Goal: Information Seeking & Learning: Learn about a topic

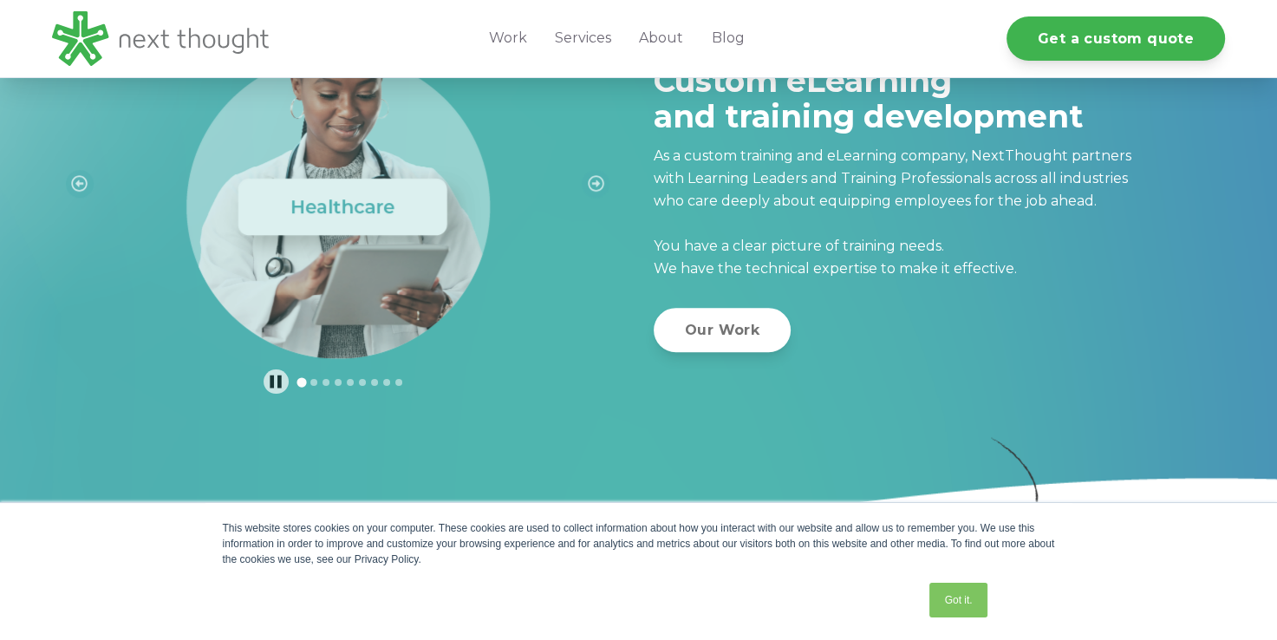
scroll to position [607, 0]
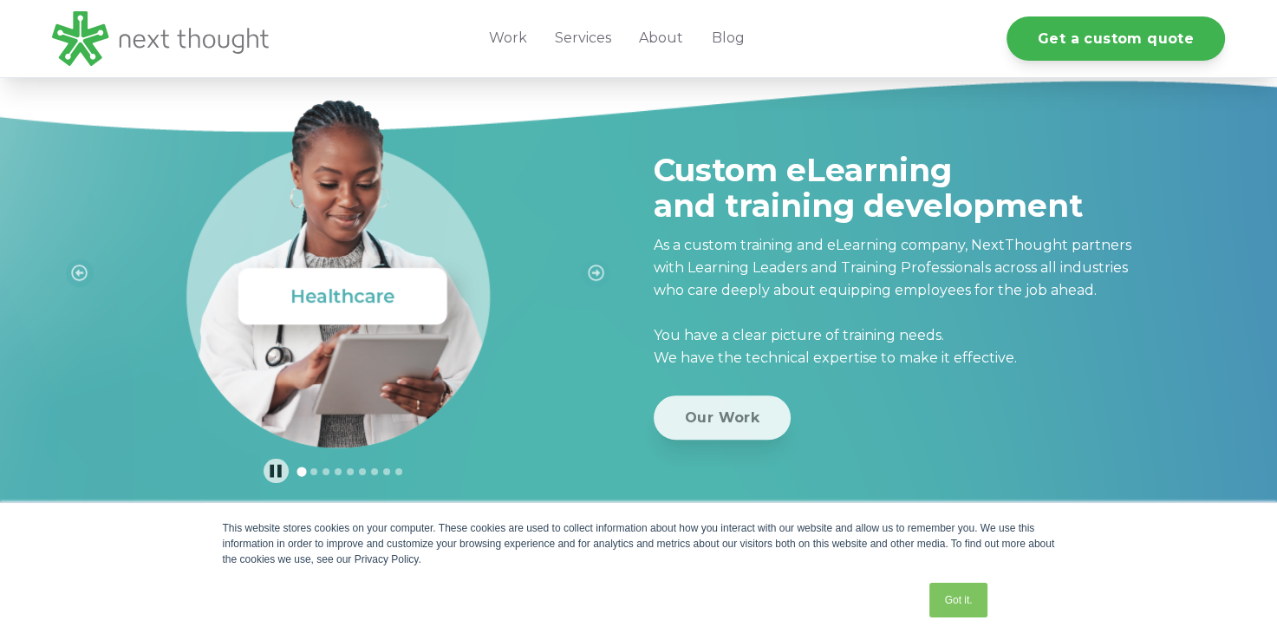
click at [749, 428] on link "Our Work" at bounding box center [722, 417] width 137 height 44
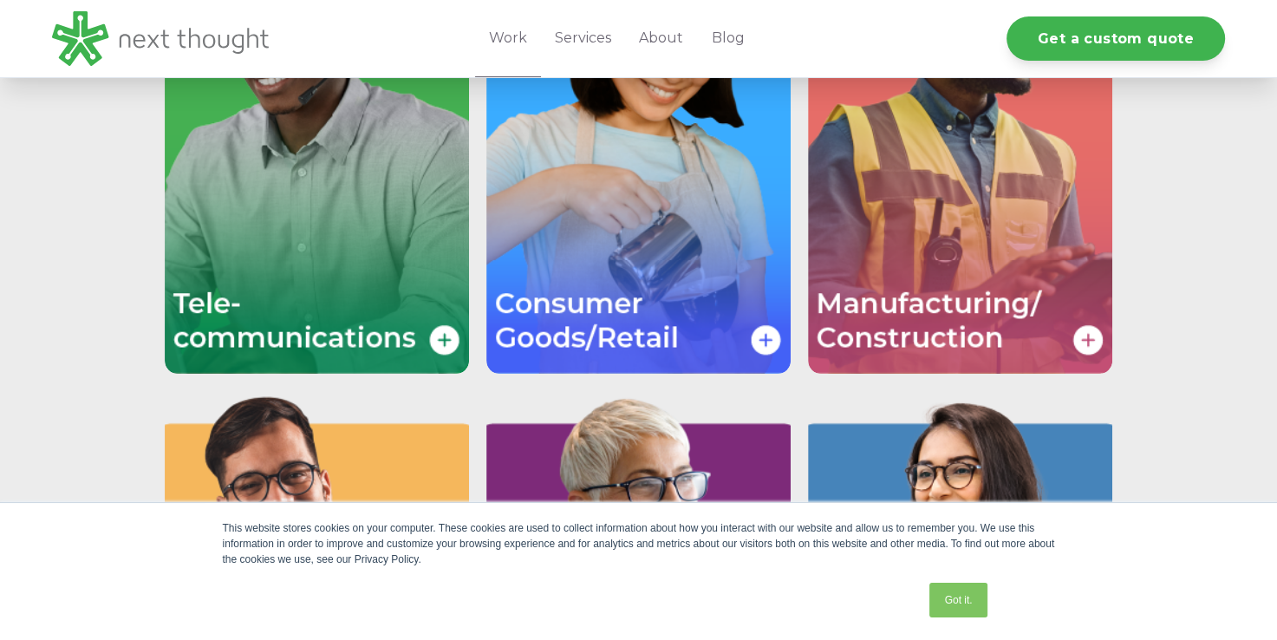
scroll to position [3729, 0]
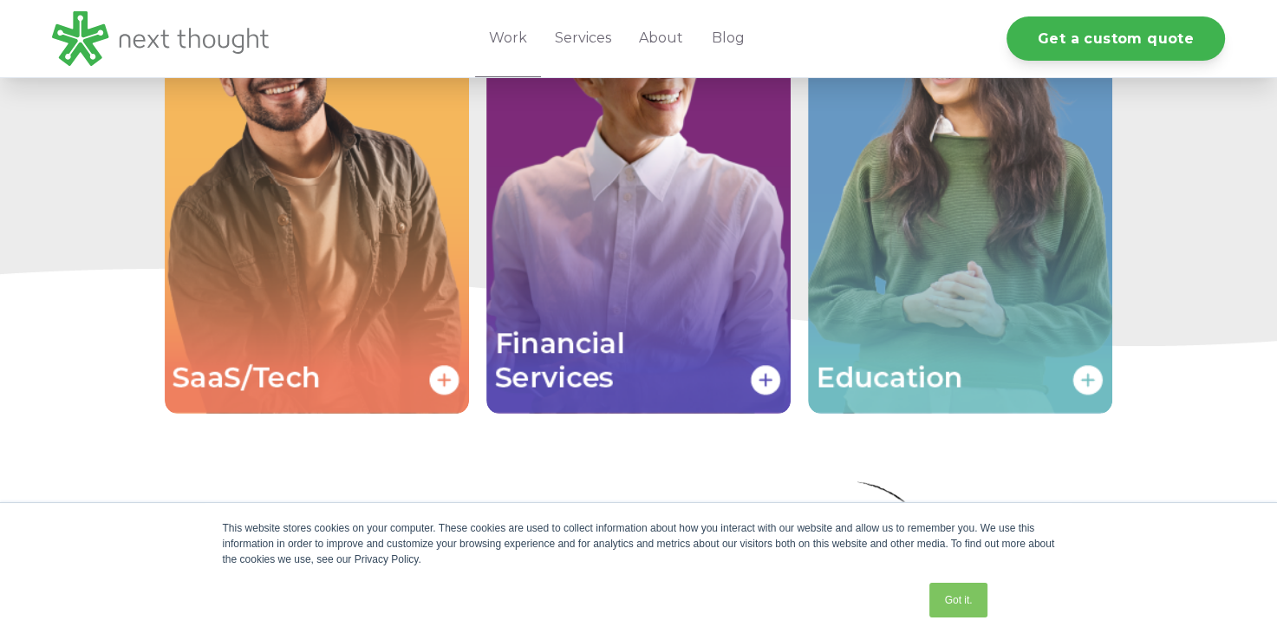
click at [978, 283] on img "Image grid with {{ image_count }} images." at bounding box center [960, 186] width 304 height 456
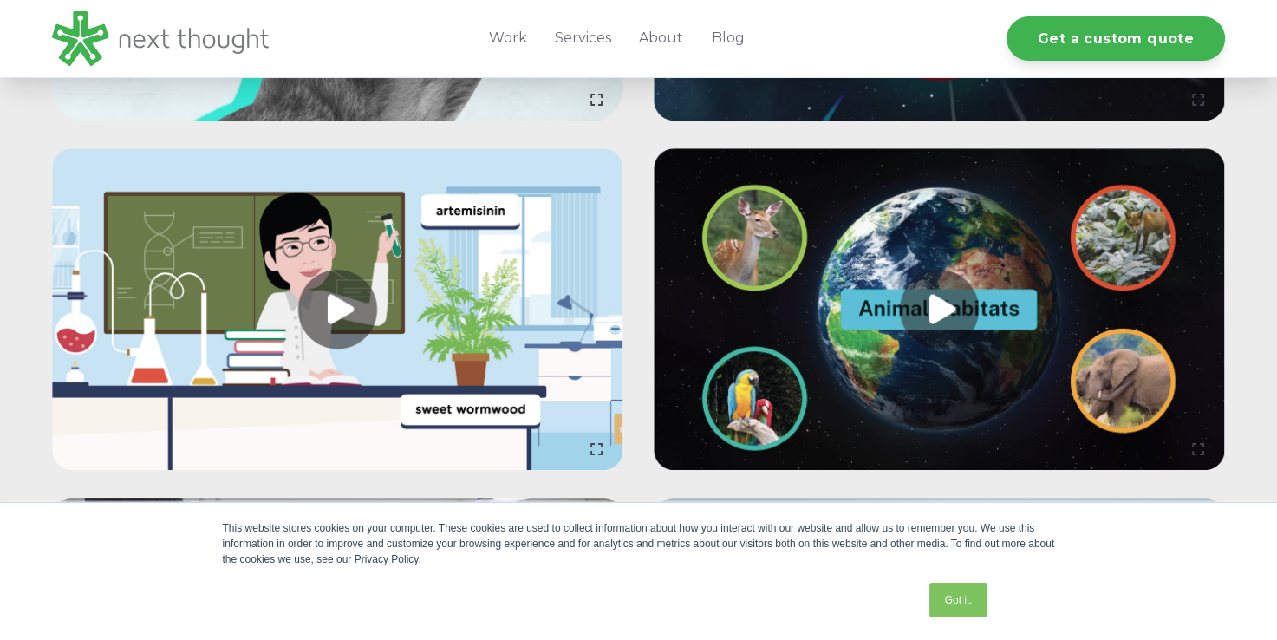
scroll to position [4423, 0]
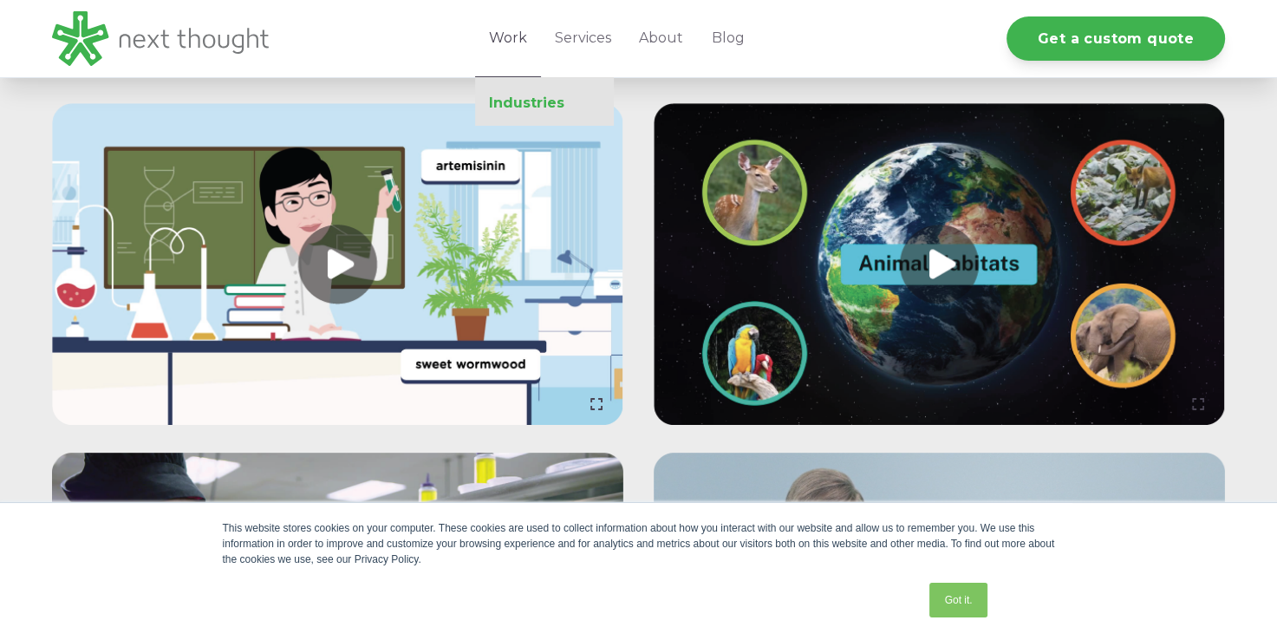
click at [527, 111] on link "Industries" at bounding box center [544, 103] width 139 height 17
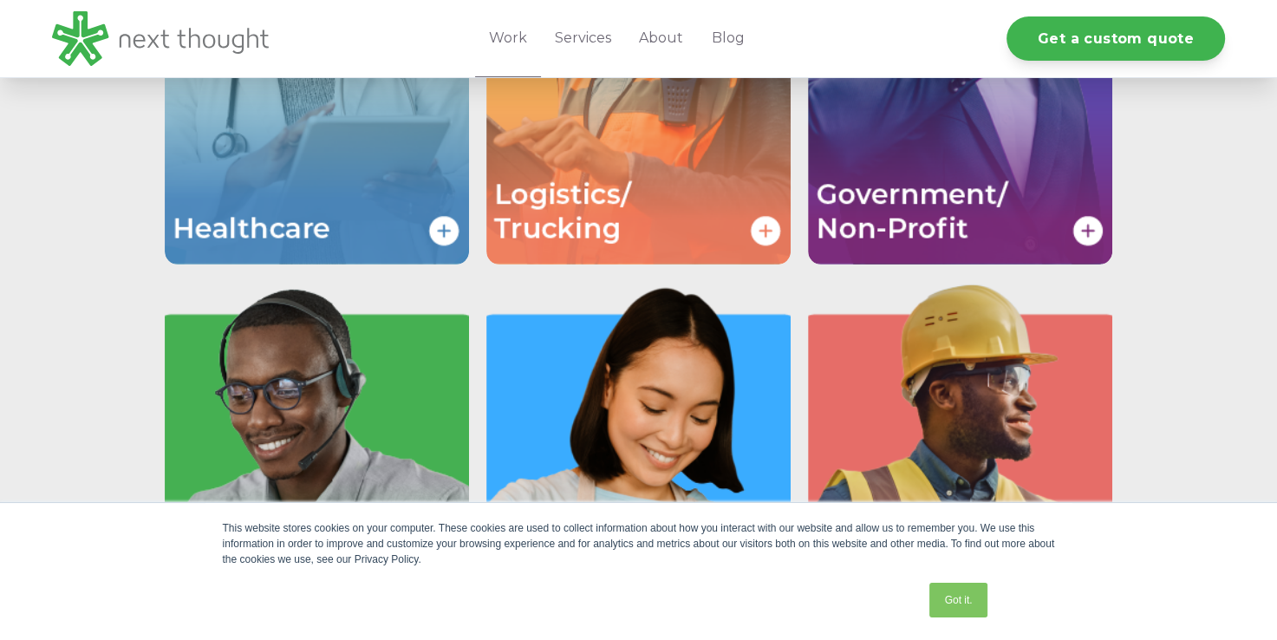
scroll to position [43, 0]
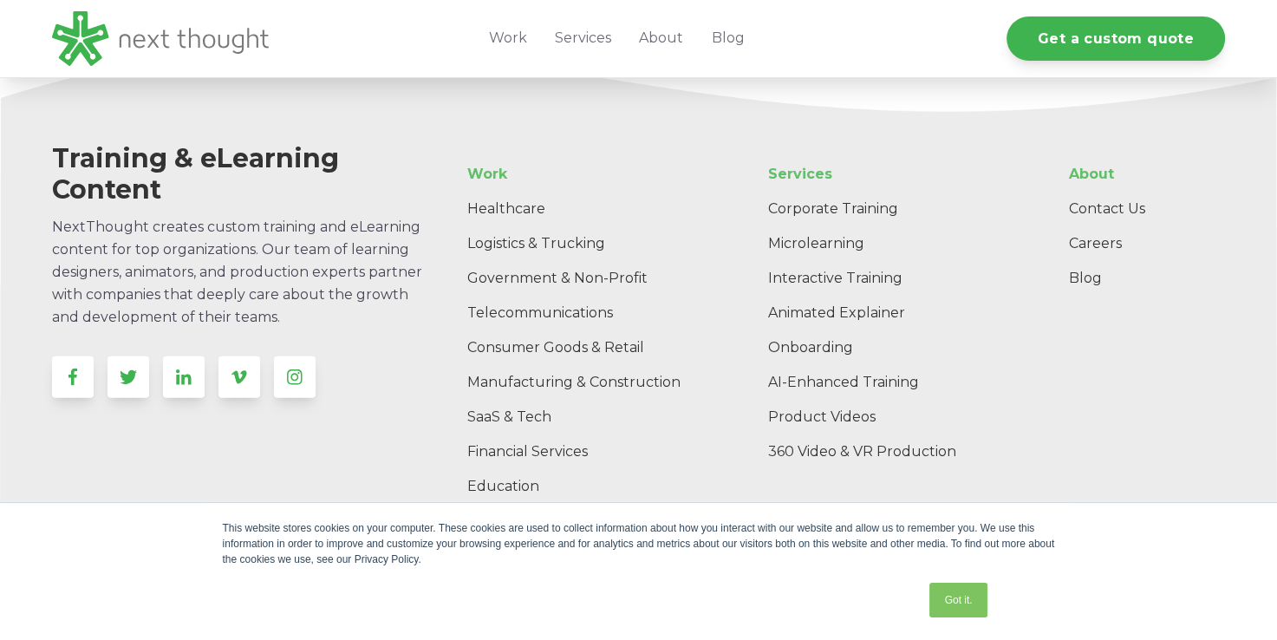
scroll to position [4833, 0]
